Goal: Transaction & Acquisition: Subscribe to service/newsletter

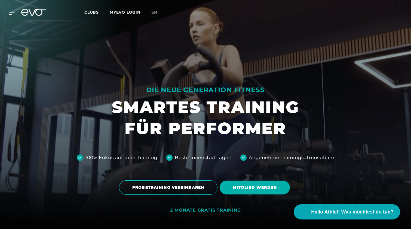
click at [128, 13] on link "MYEVO LOGIN" at bounding box center [125, 12] width 31 height 5
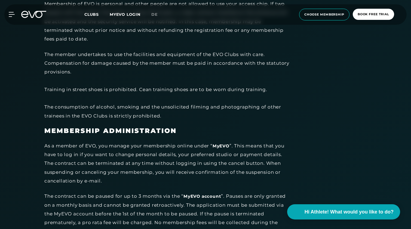
scroll to position [1243, 0]
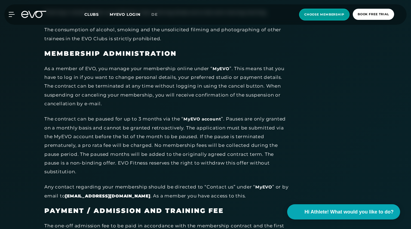
click at [323, 14] on span "choose membership" at bounding box center [324, 14] width 40 height 5
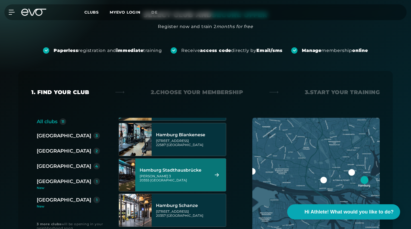
scroll to position [171, 0]
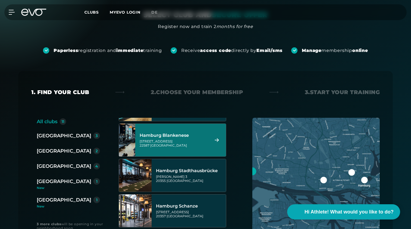
click at [190, 134] on div "Hamburg Blankenese" at bounding box center [173, 135] width 68 height 5
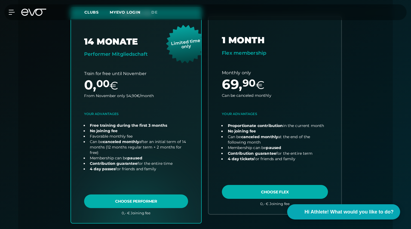
scroll to position [163, 0]
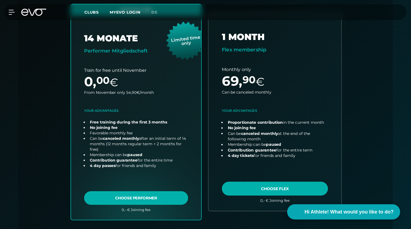
click at [277, 184] on link "choose plan" at bounding box center [274, 111] width 133 height 197
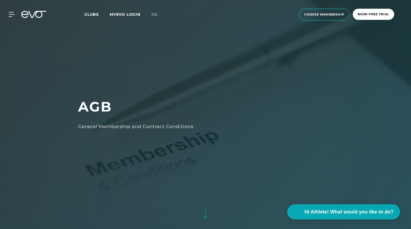
click at [126, 14] on link "MYEVO LOGIN" at bounding box center [125, 14] width 31 height 5
